Goal: Information Seeking & Learning: Learn about a topic

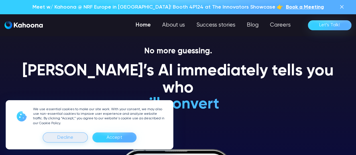
click at [77, 137] on div "Decline" at bounding box center [65, 137] width 45 height 10
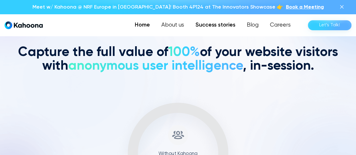
scroll to position [144, 0]
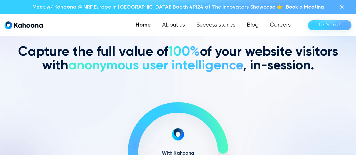
click at [341, 6] on img at bounding box center [341, 6] width 7 height 7
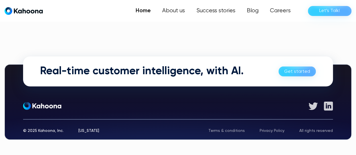
scroll to position [1570, 0]
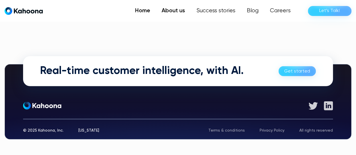
click at [172, 9] on link "About us" at bounding box center [173, 10] width 35 height 11
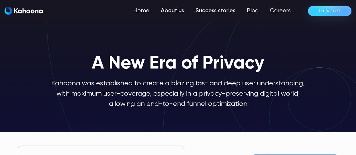
click at [227, 13] on link "Success stories" at bounding box center [215, 10] width 51 height 11
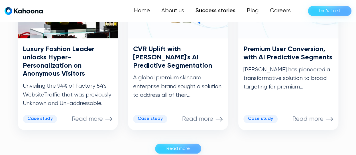
scroll to position [373, 0]
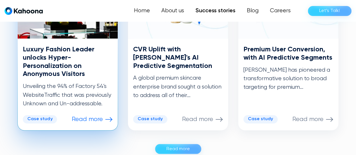
click at [54, 76] on h3 "Luxury Fashion Leader unlocks Hyper-Personalization on Anonymous Visitors" at bounding box center [68, 61] width 90 height 33
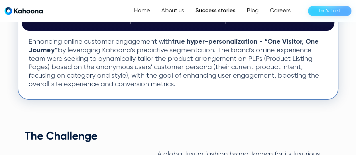
scroll to position [172, 0]
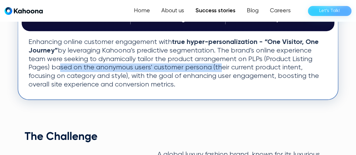
drag, startPoint x: 51, startPoint y: 65, endPoint x: 213, endPoint y: 66, distance: 161.6
click at [213, 66] on p "Enhancing online customer engagement with true hyper-personalization - “One Vis…" at bounding box center [177, 63] width 299 height 51
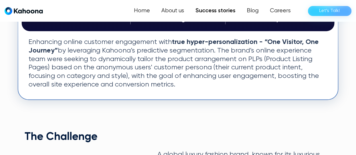
click at [231, 74] on p "Enhancing online customer engagement with true hyper-personalization - “One Vis…" at bounding box center [177, 63] width 299 height 51
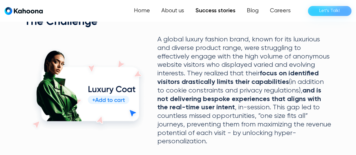
scroll to position [287, 0]
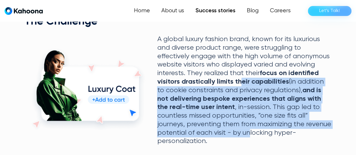
drag, startPoint x: 242, startPoint y: 85, endPoint x: 249, endPoint y: 132, distance: 48.0
click at [249, 132] on p "A global luxury fashion brand, known for its luxurious and diverse product rang…" at bounding box center [244, 90] width 174 height 110
click at [282, 110] on p "A global luxury fashion brand, known for its luxurious and diverse product rang…" at bounding box center [244, 90] width 174 height 110
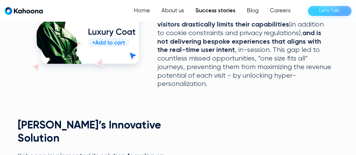
scroll to position [344, 0]
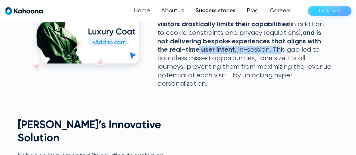
drag, startPoint x: 199, startPoint y: 52, endPoint x: 280, endPoint y: 50, distance: 80.7
click at [280, 50] on p "A global luxury fashion brand, known for its luxurious and diverse product rang…" at bounding box center [244, 33] width 174 height 110
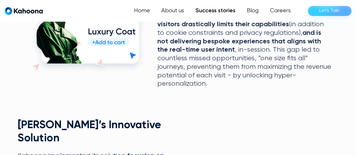
click at [283, 65] on p "A global luxury fashion brand, known for its luxurious and diverse product rang…" at bounding box center [244, 33] width 174 height 110
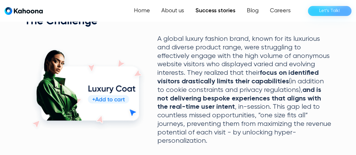
scroll to position [287, 0]
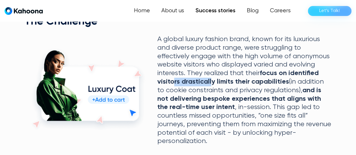
drag, startPoint x: 174, startPoint y: 83, endPoint x: 212, endPoint y: 82, distance: 37.6
click at [212, 82] on strong "focus on identified visitors drastically limits their capabilities" at bounding box center [237, 77] width 161 height 15
click at [233, 84] on strong "focus on identified visitors drastically limits their capabilities" at bounding box center [237, 77] width 161 height 15
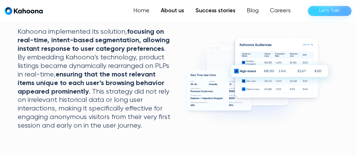
scroll to position [468, 0]
click at [27, 12] on img "home" at bounding box center [24, 11] width 38 height 8
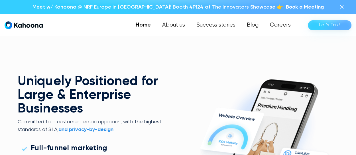
scroll to position [1370, 0]
